Goal: Task Accomplishment & Management: Use online tool/utility

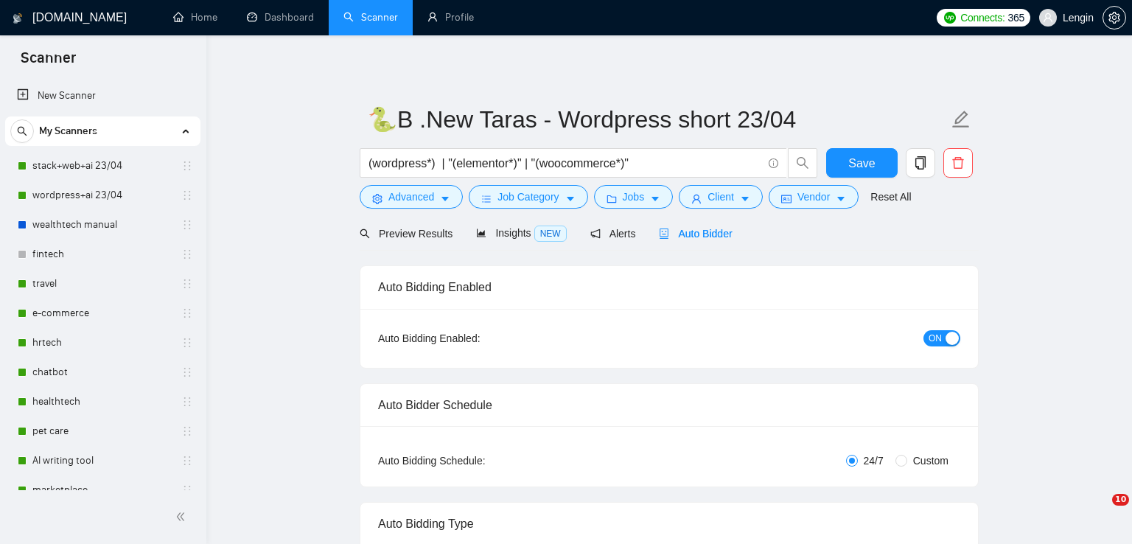
radio input "false"
radio input "true"
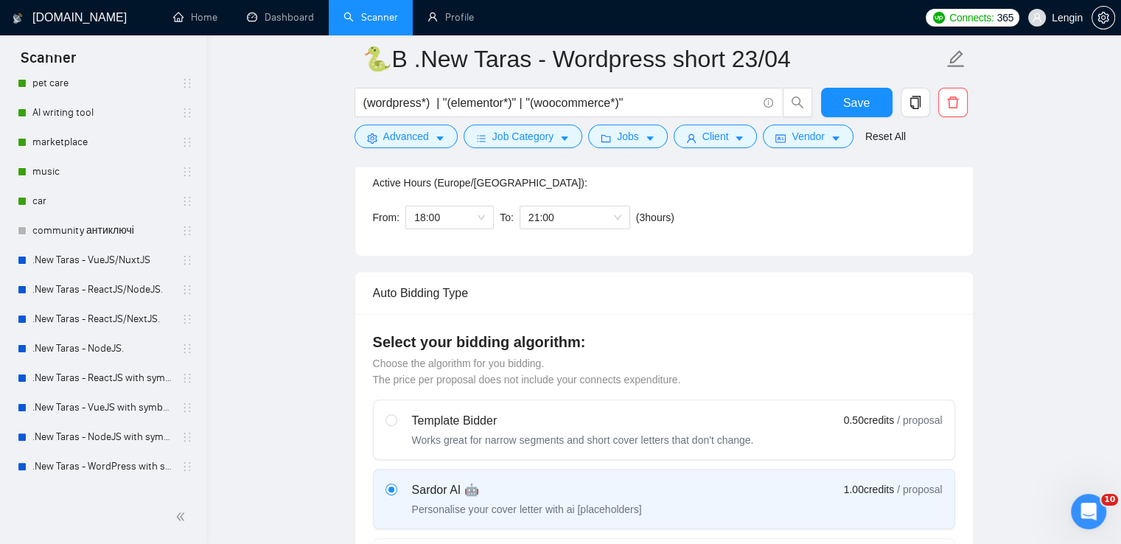
scroll to position [408, 0]
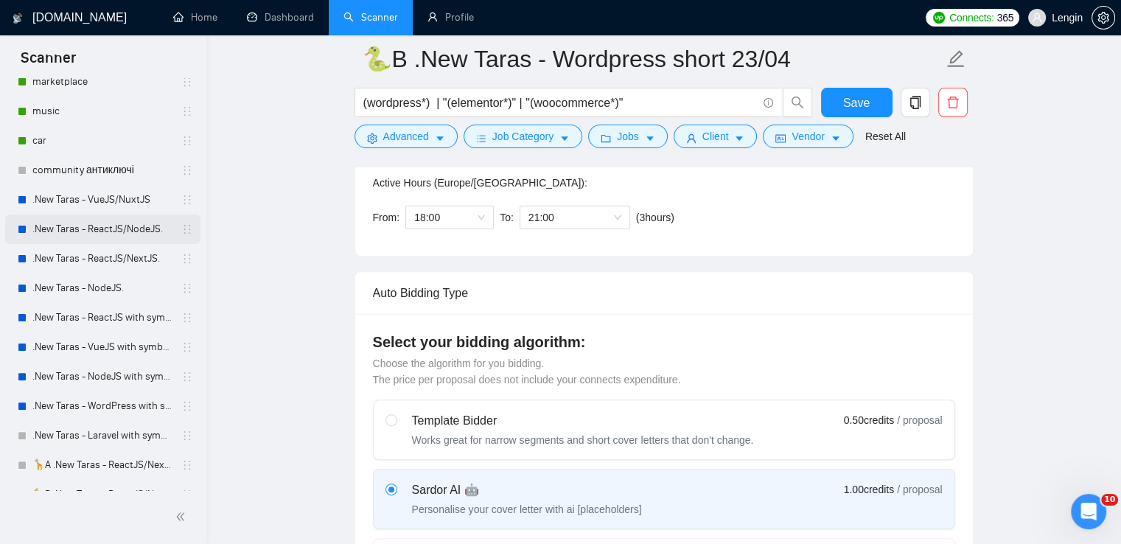
click at [89, 234] on link ".New Taras - ReactJS/NodeJS." at bounding box center [102, 229] width 140 height 29
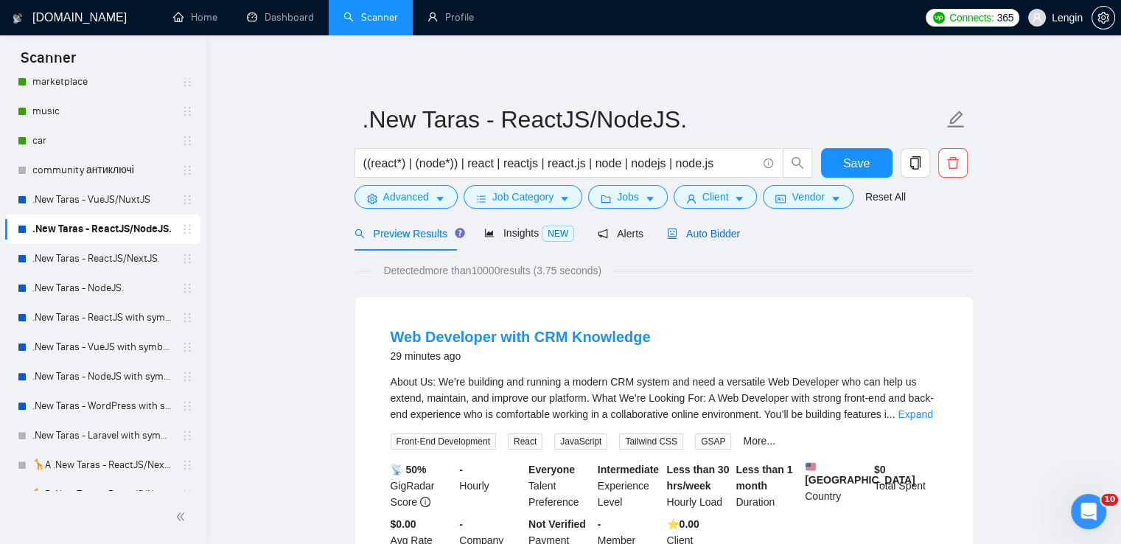
click at [720, 241] on div "Auto Bidder" at bounding box center [703, 234] width 73 height 16
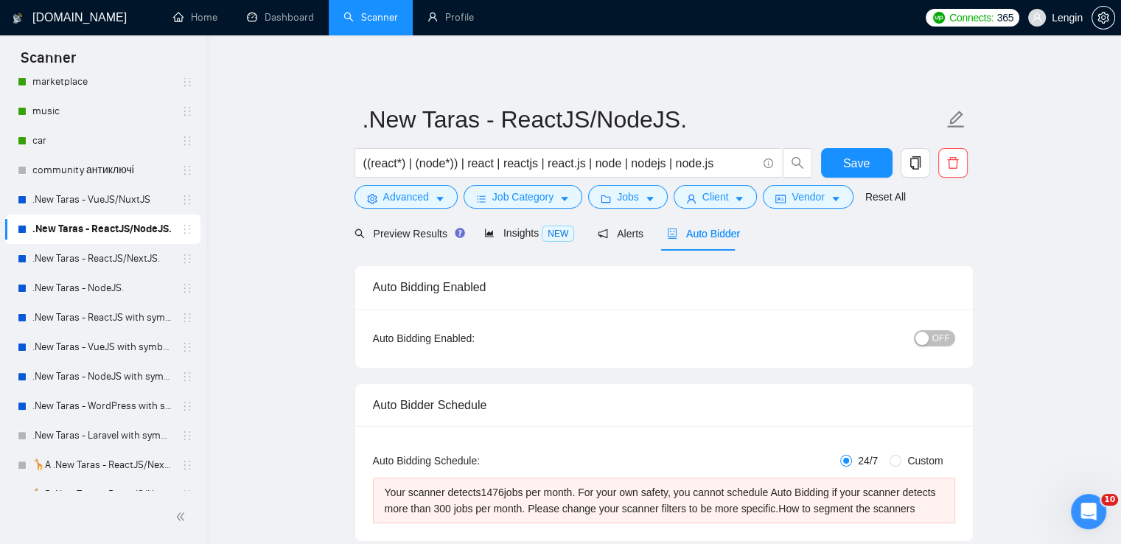
radio input "false"
radio input "true"
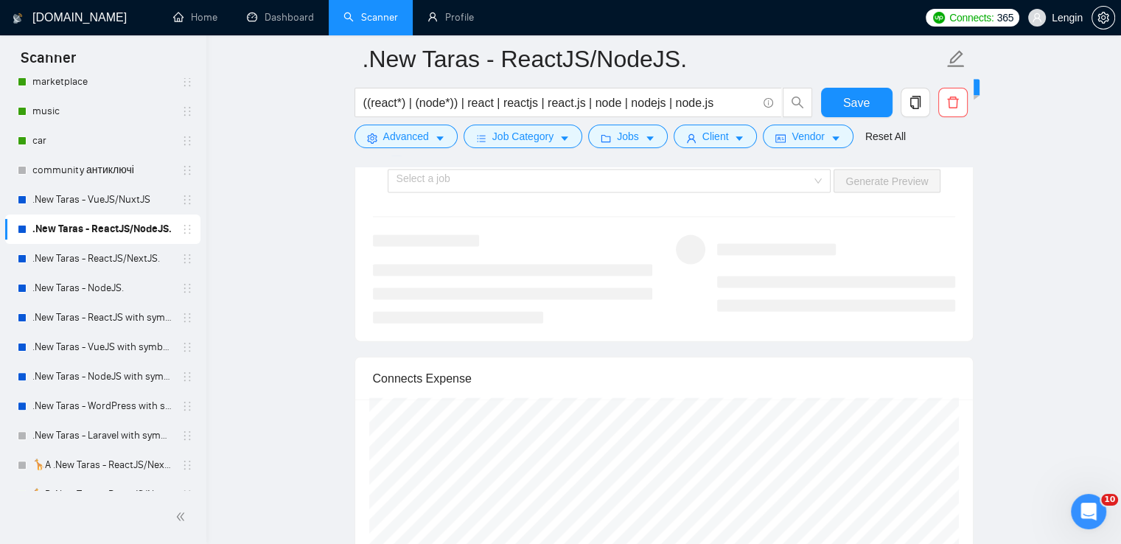
scroll to position [3090, 0]
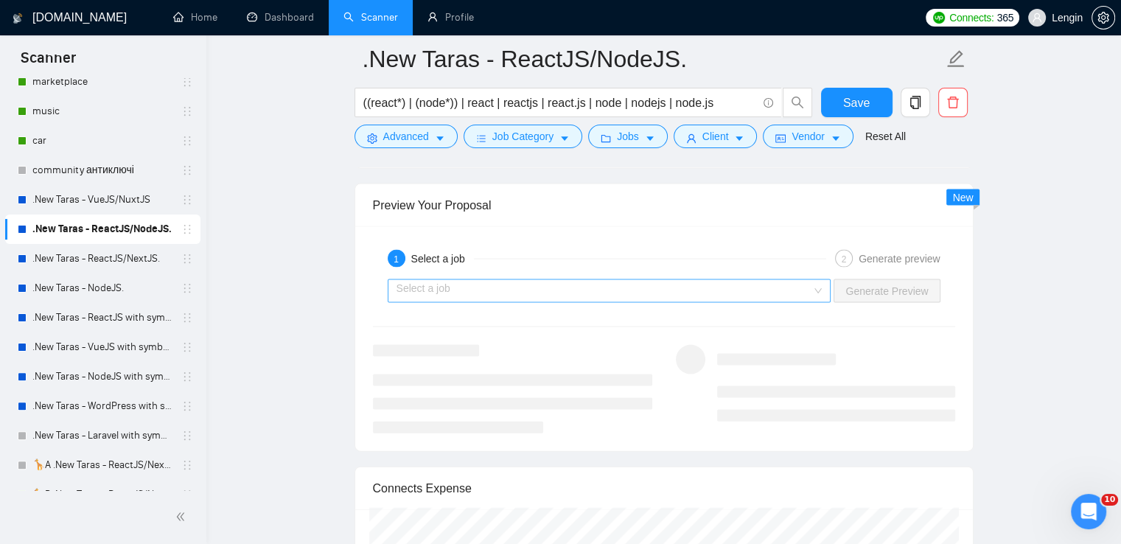
click at [827, 296] on div "Select a job" at bounding box center [610, 291] width 444 height 24
click at [810, 289] on input "search" at bounding box center [605, 291] width 416 height 22
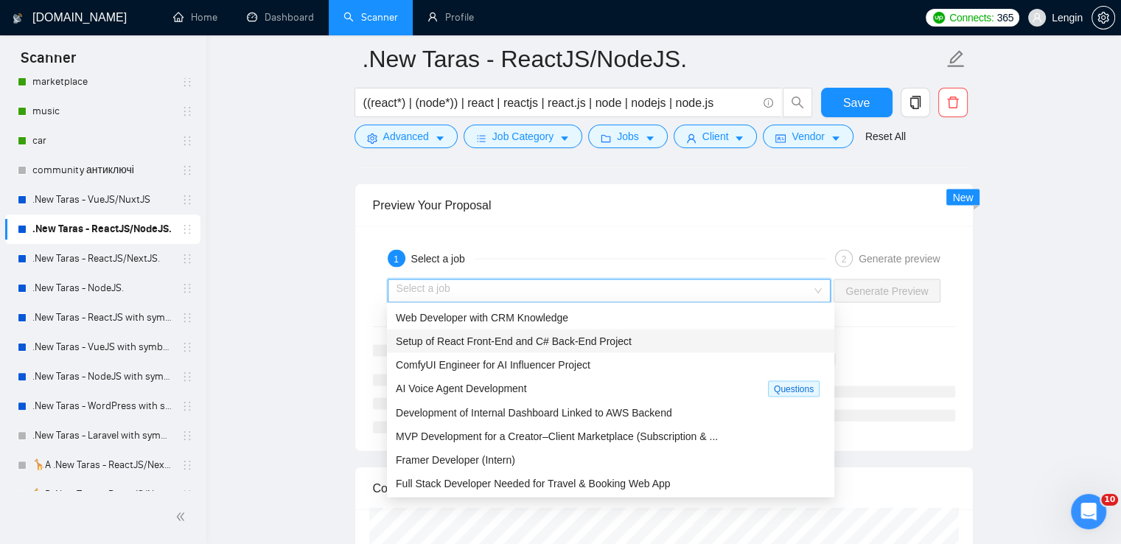
scroll to position [3089, 0]
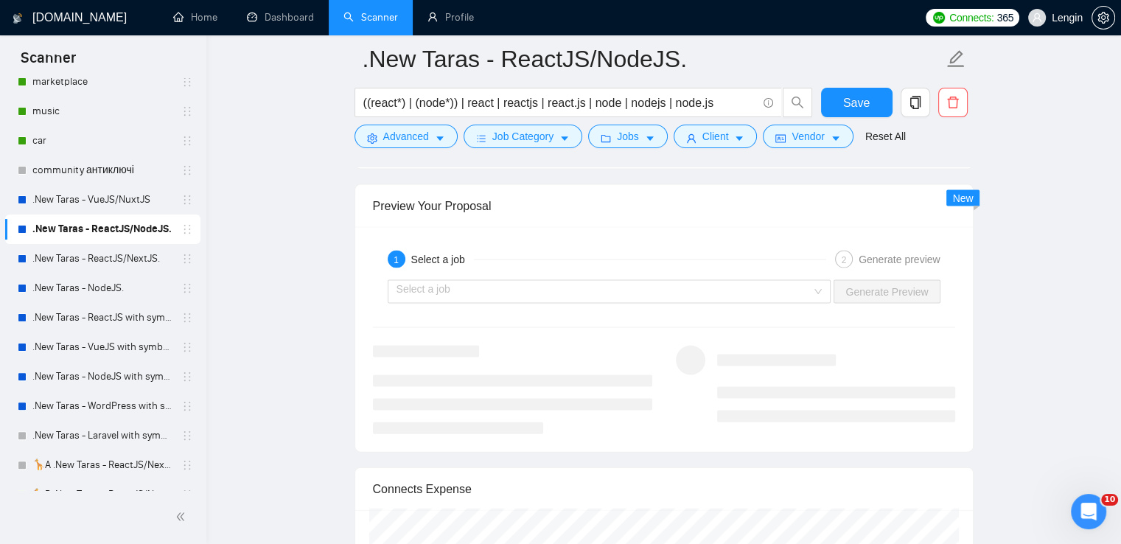
click at [141, 260] on link ".New Taras - ReactJS/NextJS." at bounding box center [102, 258] width 140 height 29
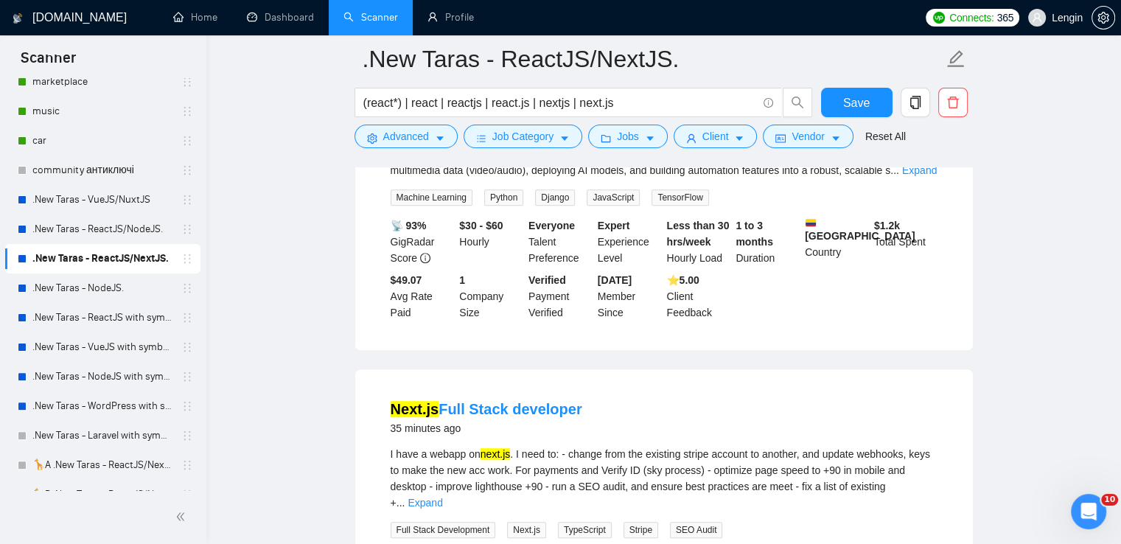
scroll to position [431, 0]
